Goal: Information Seeking & Learning: Learn about a topic

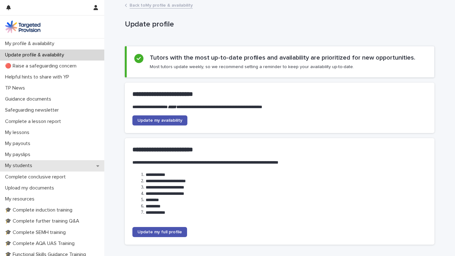
click at [27, 166] on p "My students" at bounding box center [20, 166] width 35 height 6
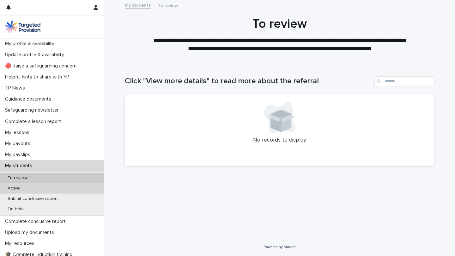
click at [24, 187] on p "Active" at bounding box center [14, 188] width 22 height 5
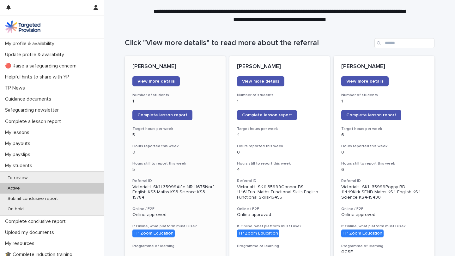
scroll to position [39, 0]
click at [168, 81] on span "View more details" at bounding box center [155, 81] width 37 height 4
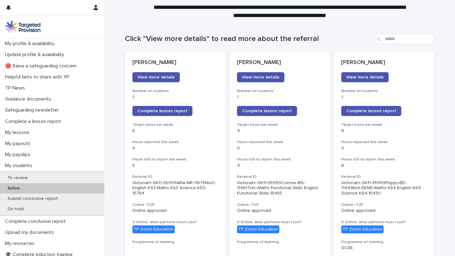
scroll to position [47, 0]
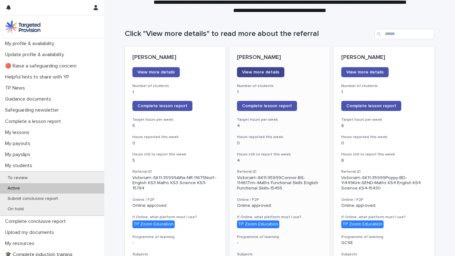
click at [268, 73] on span "View more details" at bounding box center [260, 72] width 37 height 4
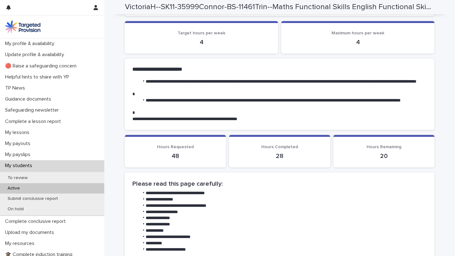
scroll to position [7, 0]
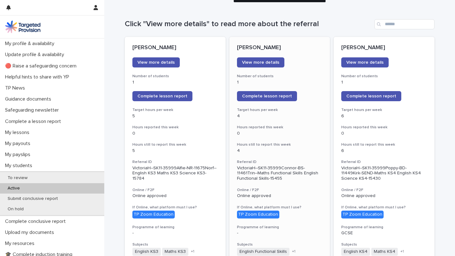
scroll to position [46, 0]
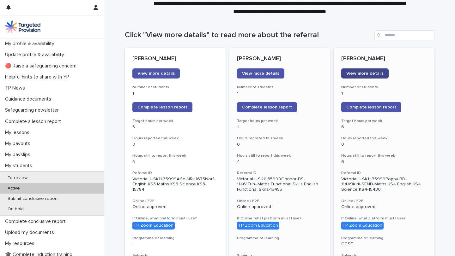
click at [358, 72] on span "View more details" at bounding box center [364, 73] width 37 height 4
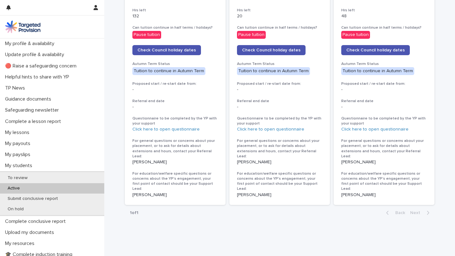
scroll to position [333, 0]
